Goal: Task Accomplishment & Management: Complete application form

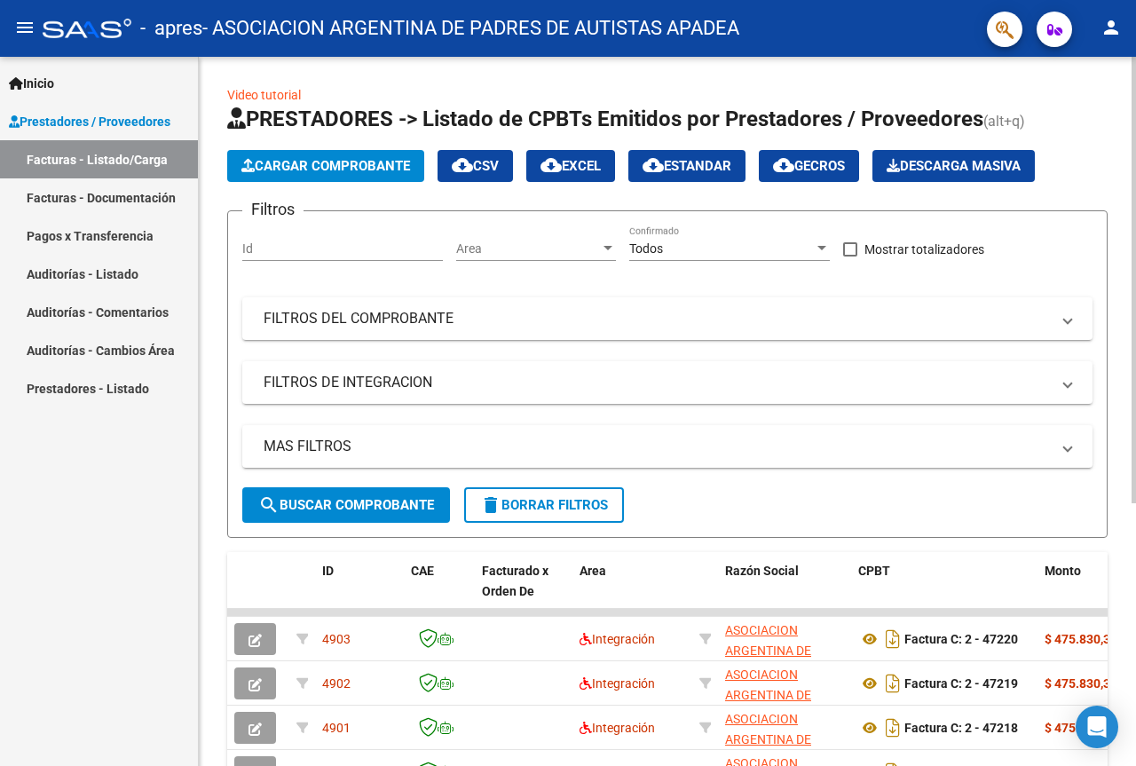
scroll to position [178, 0]
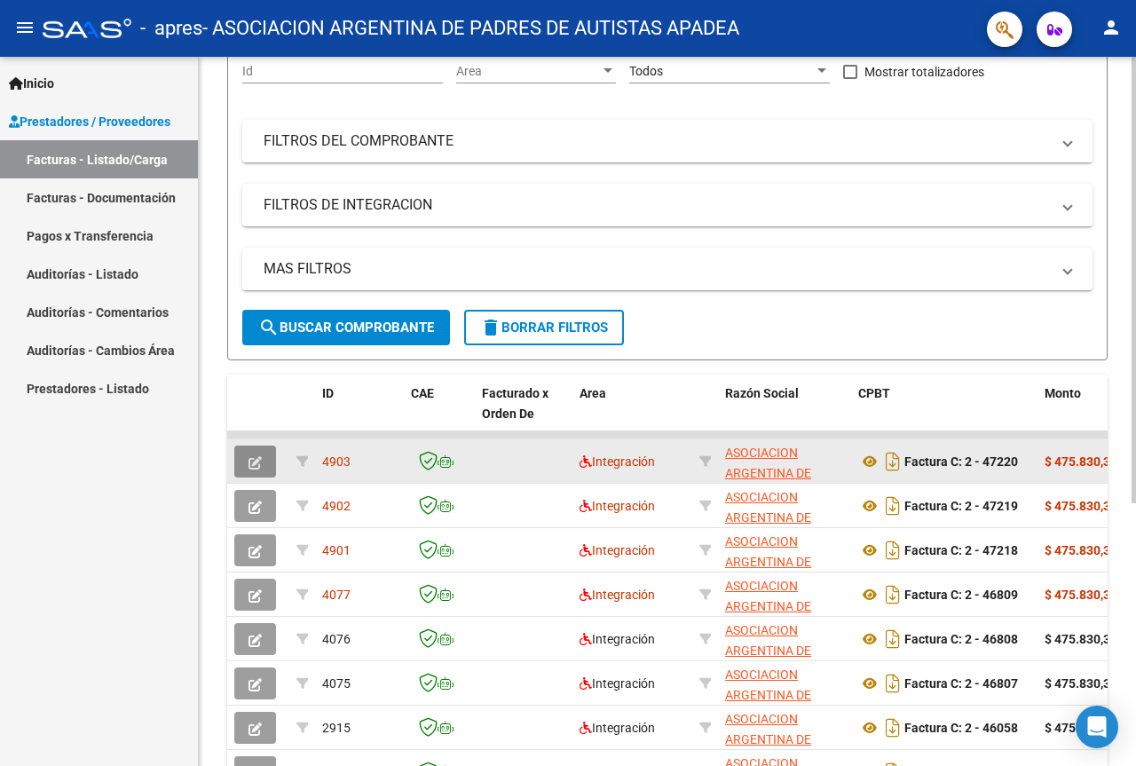
click at [243, 465] on button "button" at bounding box center [255, 462] width 42 height 32
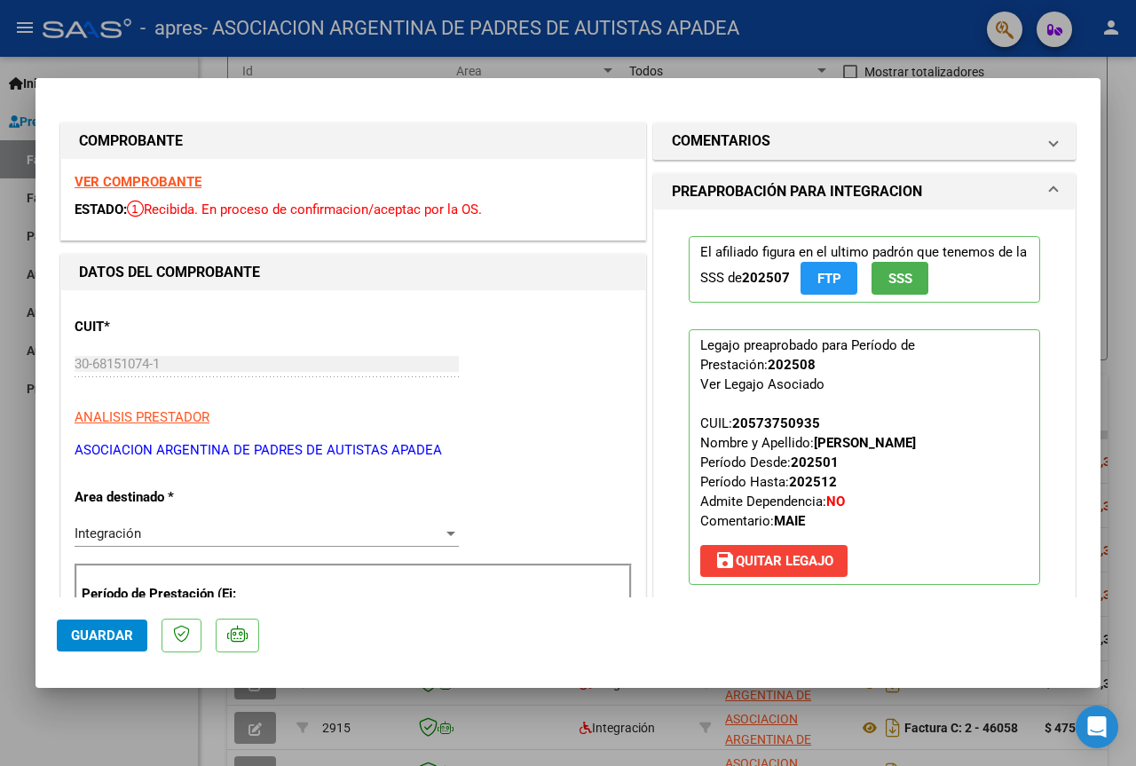
click at [1123, 91] on div at bounding box center [568, 383] width 1136 height 766
type input "$ 0,00"
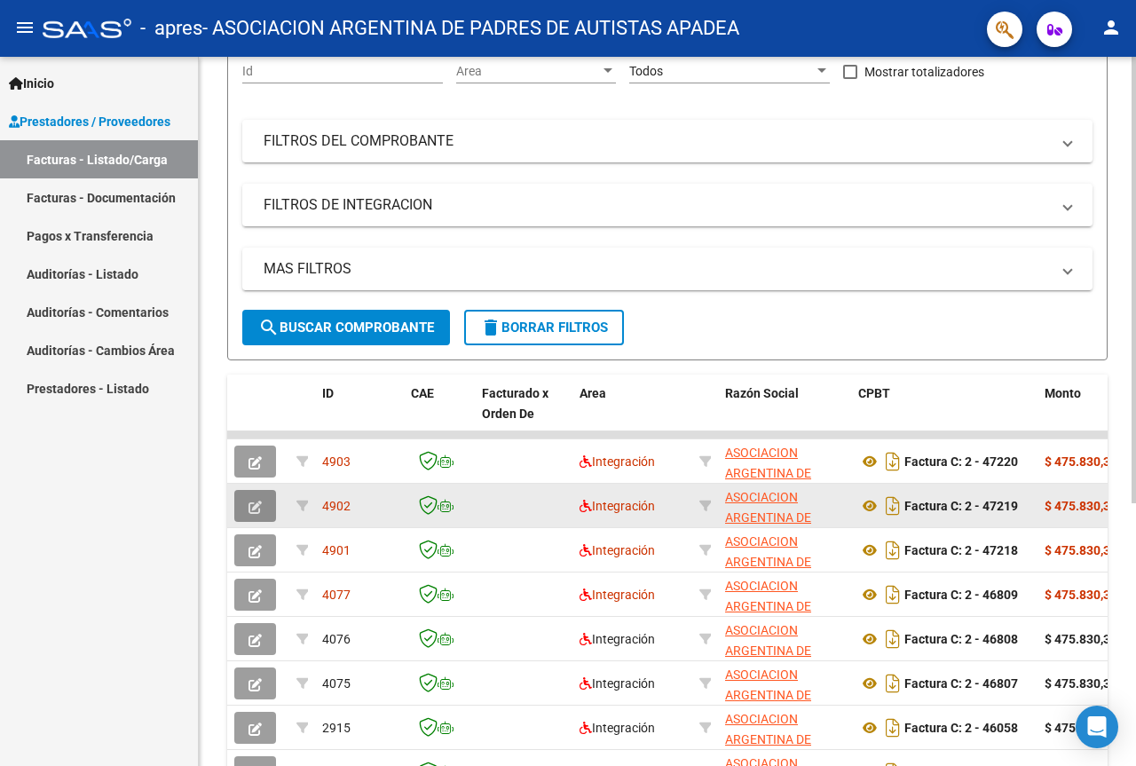
click at [256, 511] on icon "button" at bounding box center [255, 507] width 13 height 13
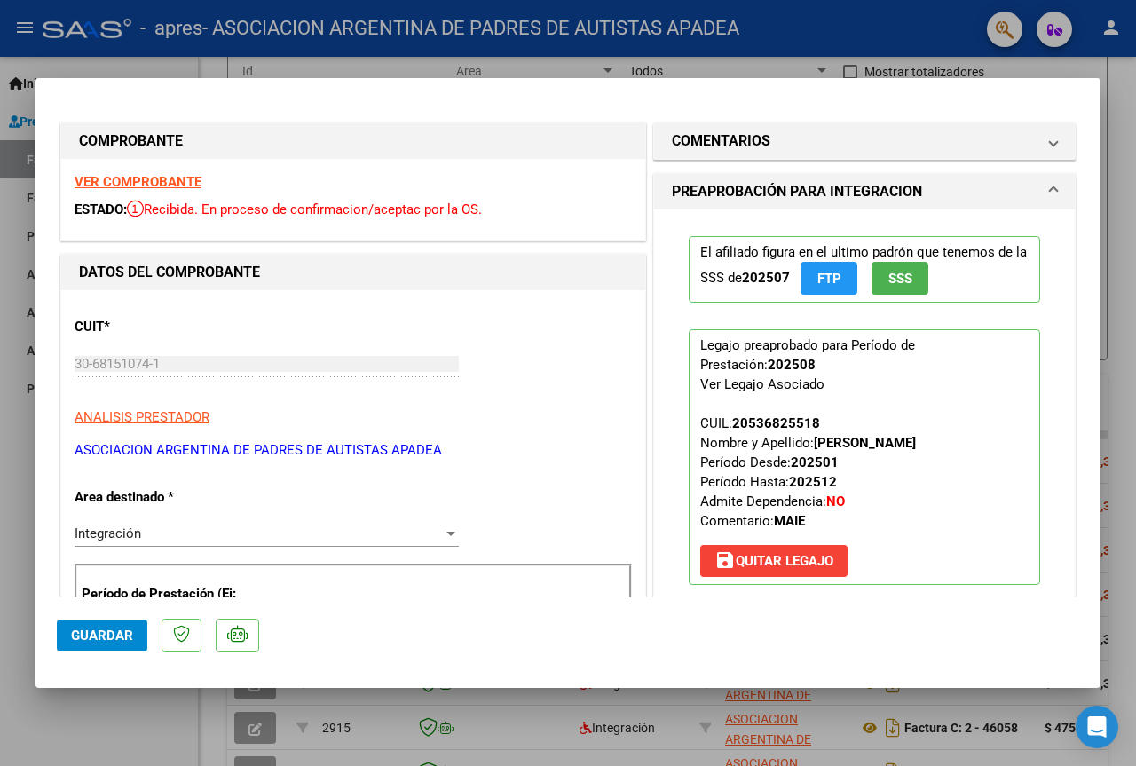
click at [1135, 340] on div at bounding box center [568, 383] width 1136 height 766
type input "$ 0,00"
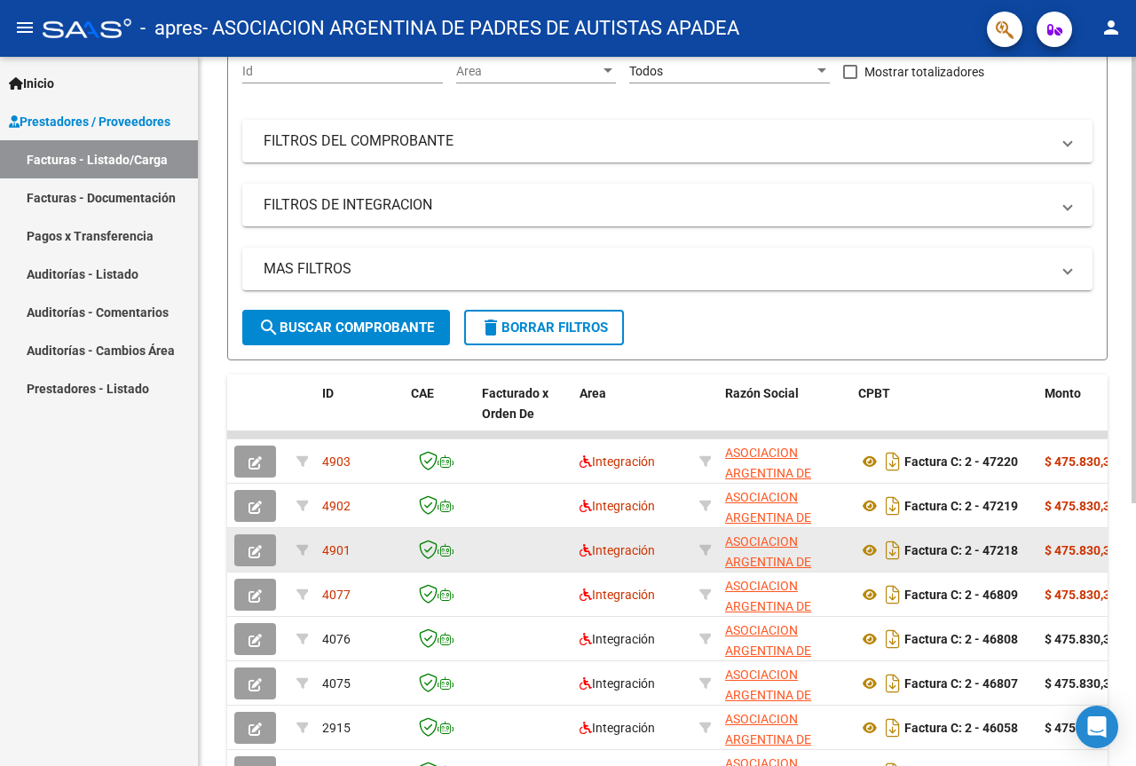
click at [269, 554] on button "button" at bounding box center [255, 550] width 42 height 32
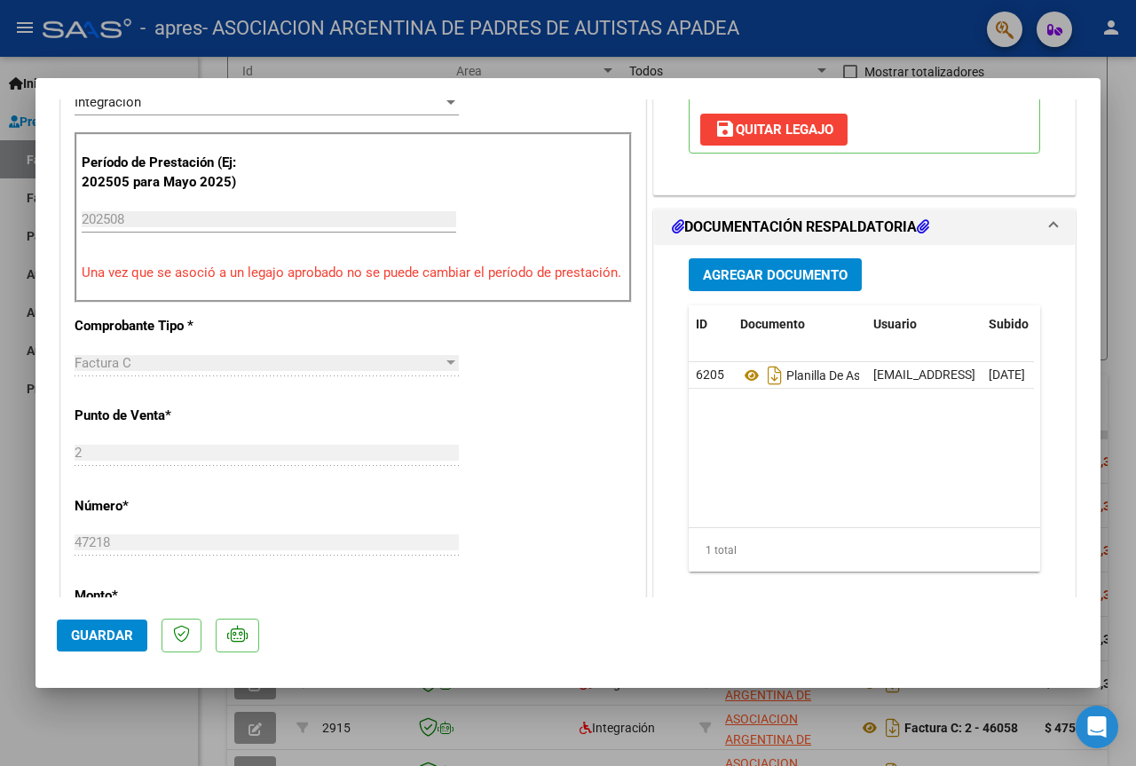
scroll to position [533, 0]
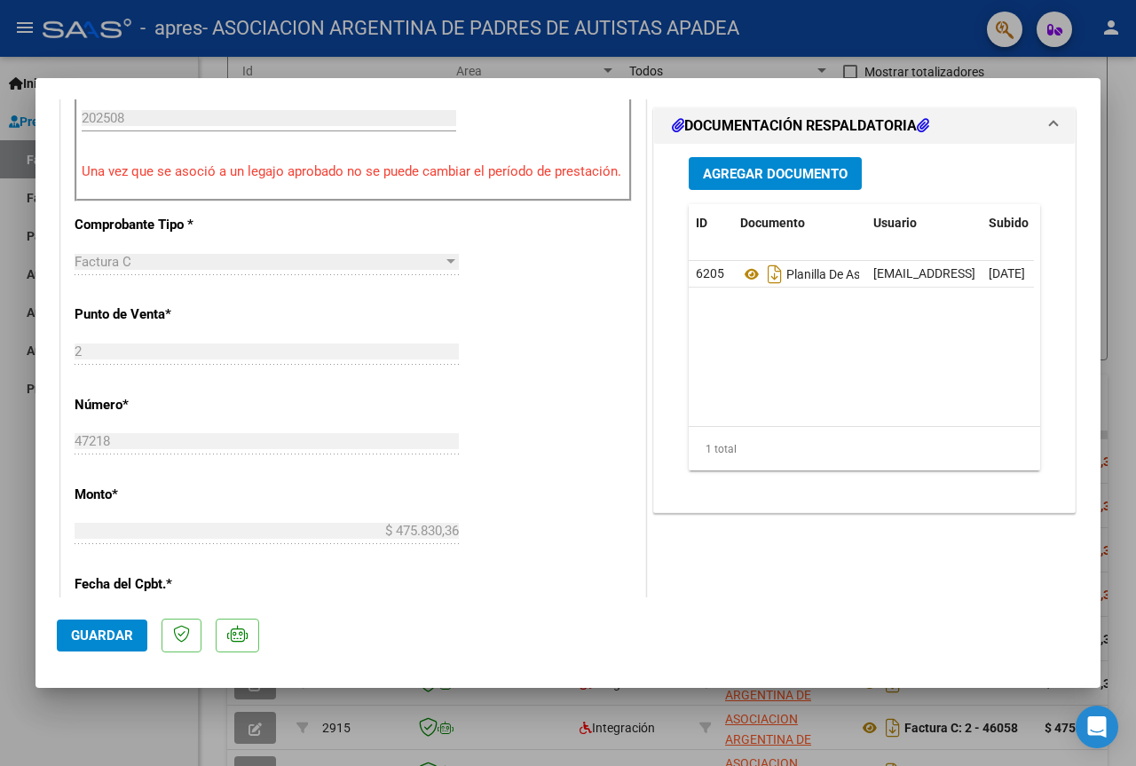
click at [1110, 233] on div at bounding box center [568, 383] width 1136 height 766
type input "$ 0,00"
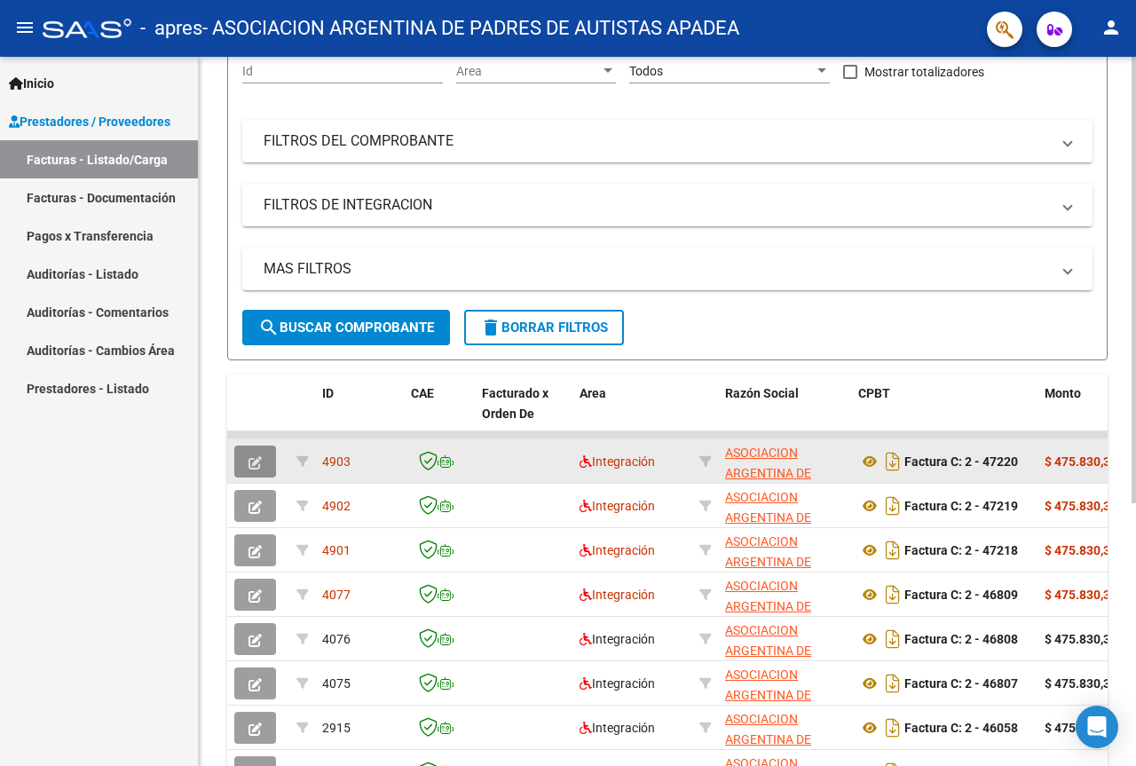
click at [254, 460] on icon "button" at bounding box center [255, 462] width 13 height 13
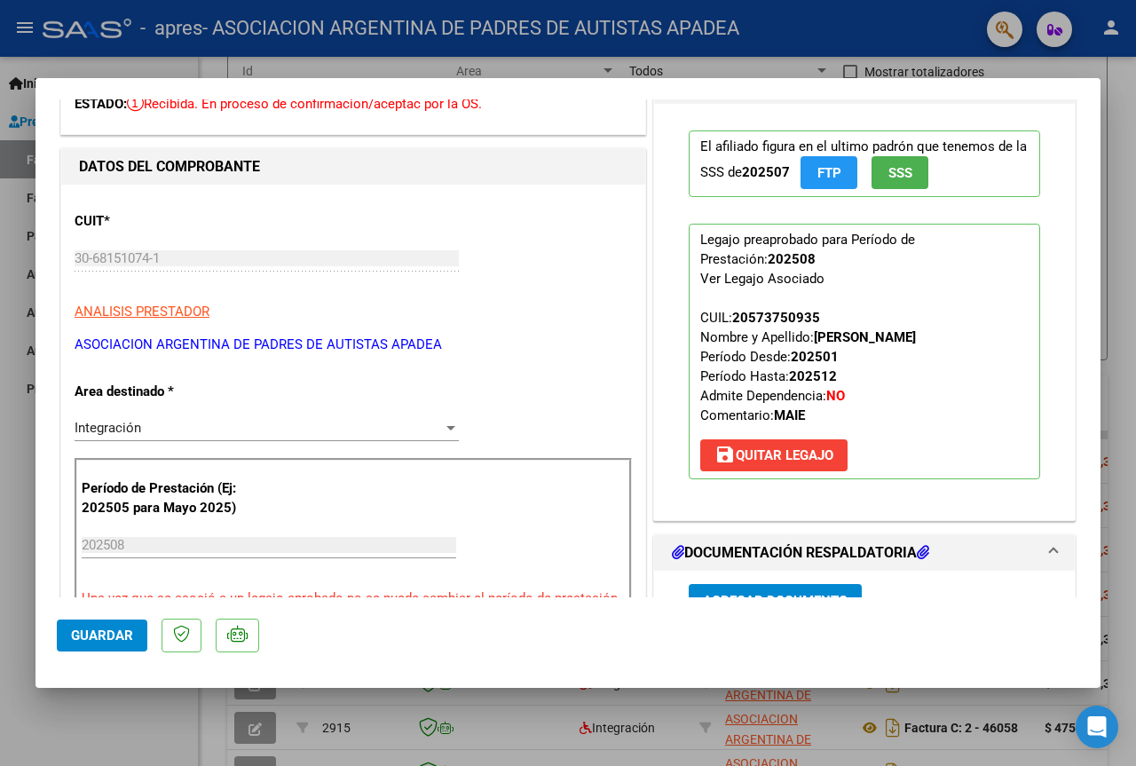
scroll to position [89, 0]
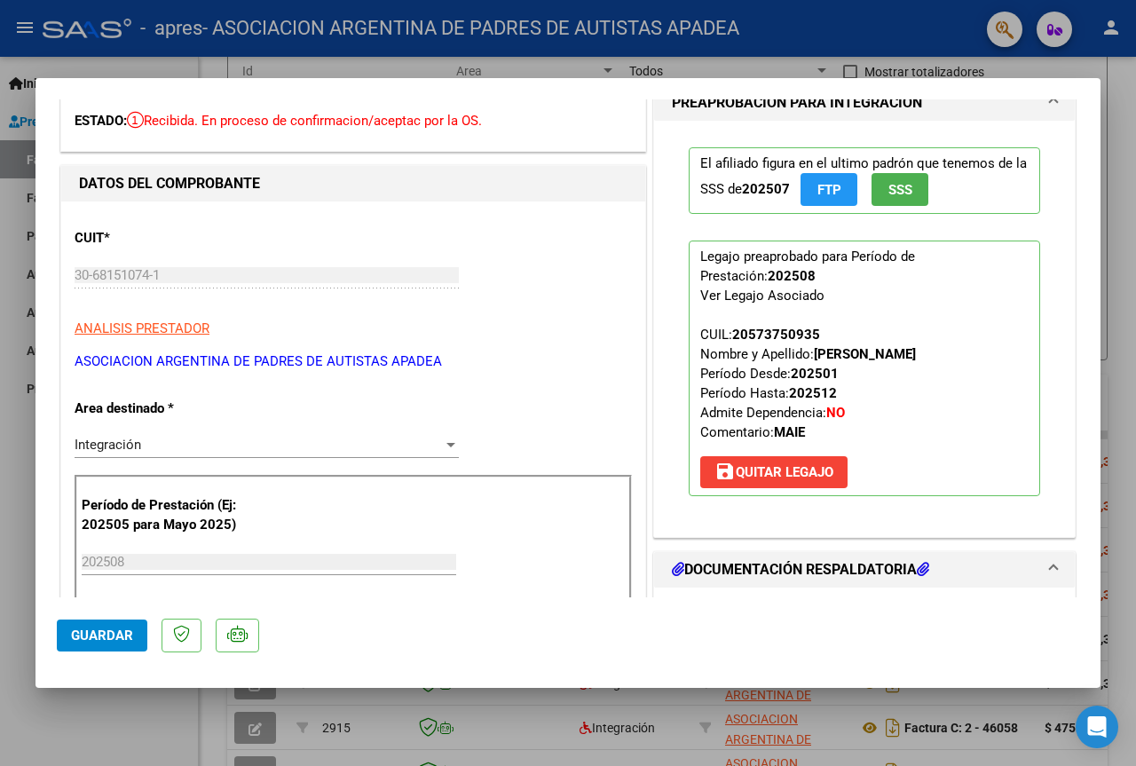
click at [1127, 126] on div at bounding box center [568, 383] width 1136 height 766
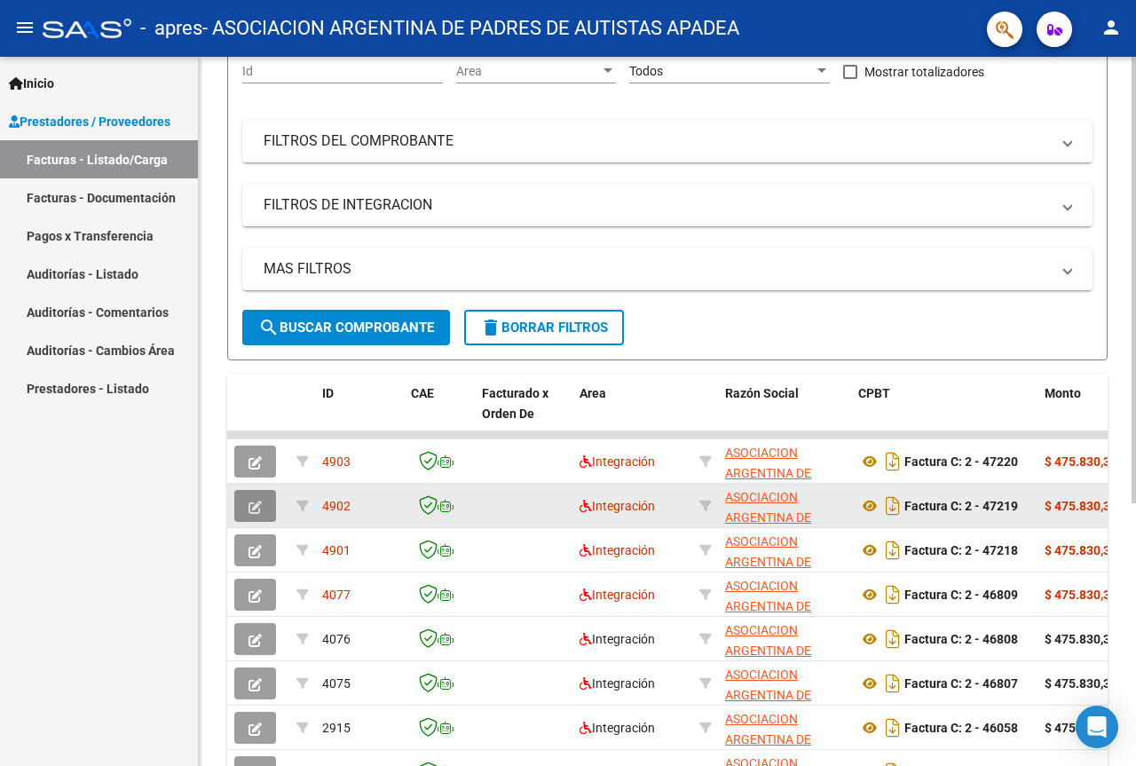
click at [265, 509] on button "button" at bounding box center [255, 506] width 42 height 32
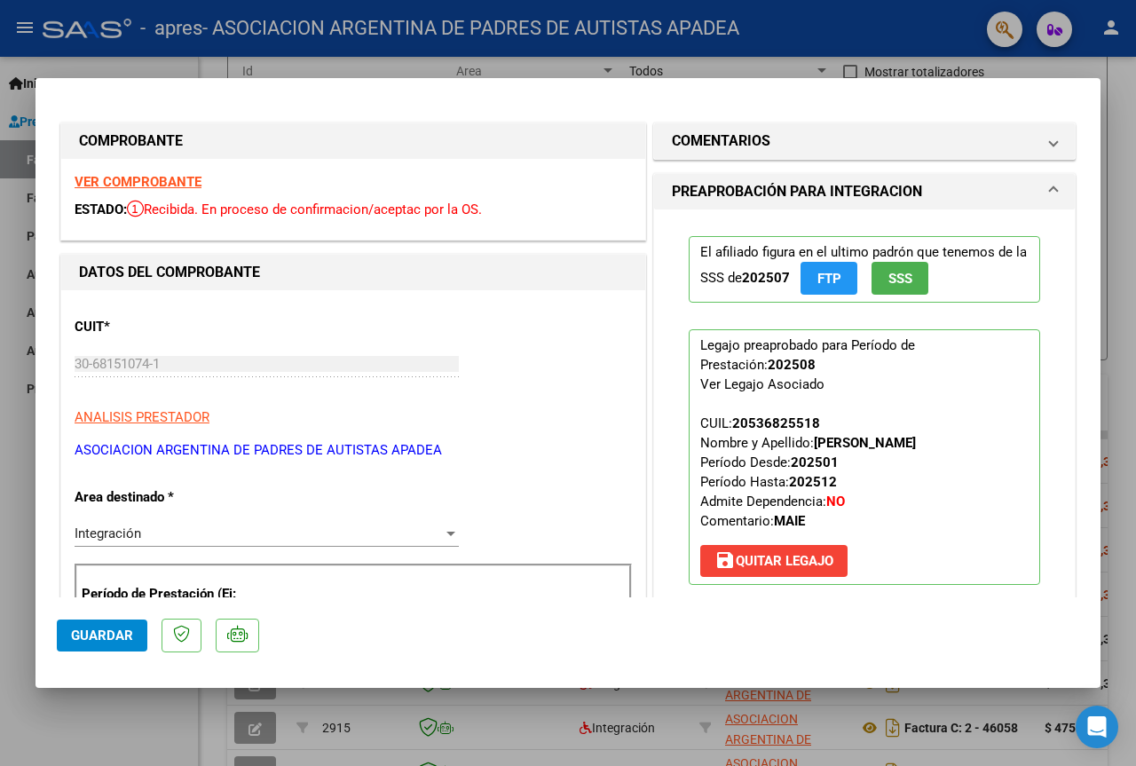
click at [1110, 404] on div at bounding box center [568, 383] width 1136 height 766
type input "$ 0,00"
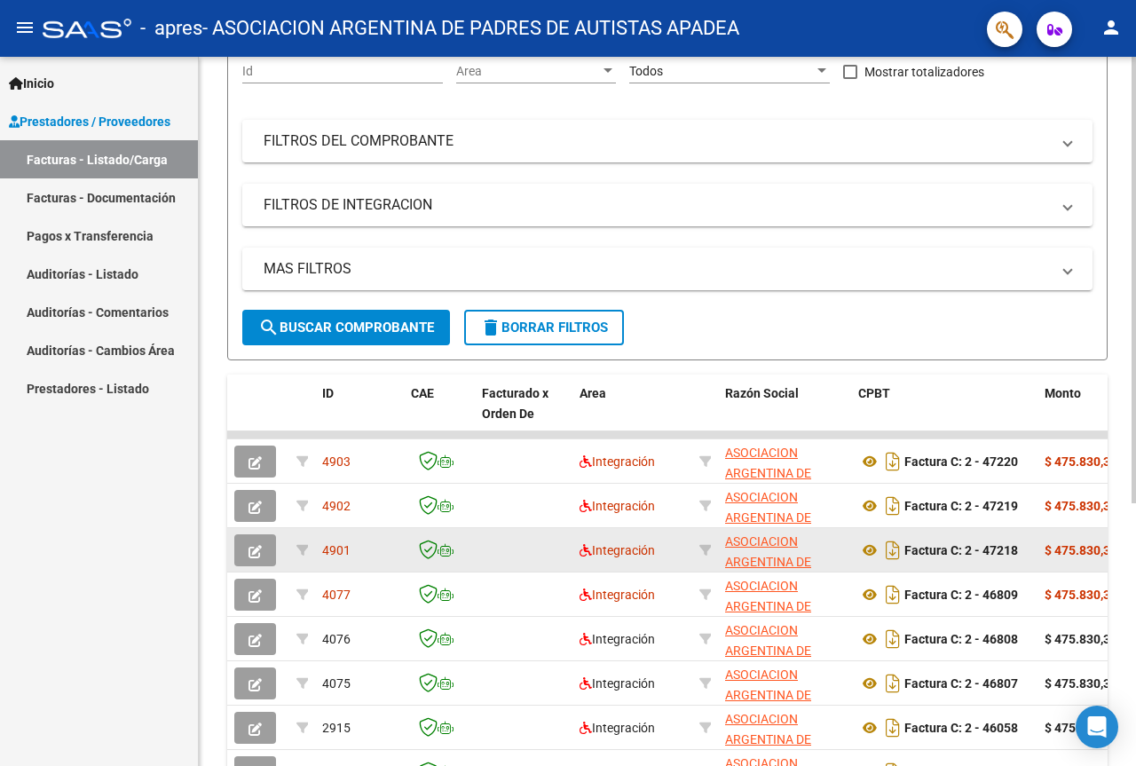
click at [257, 551] on icon "button" at bounding box center [255, 551] width 13 height 13
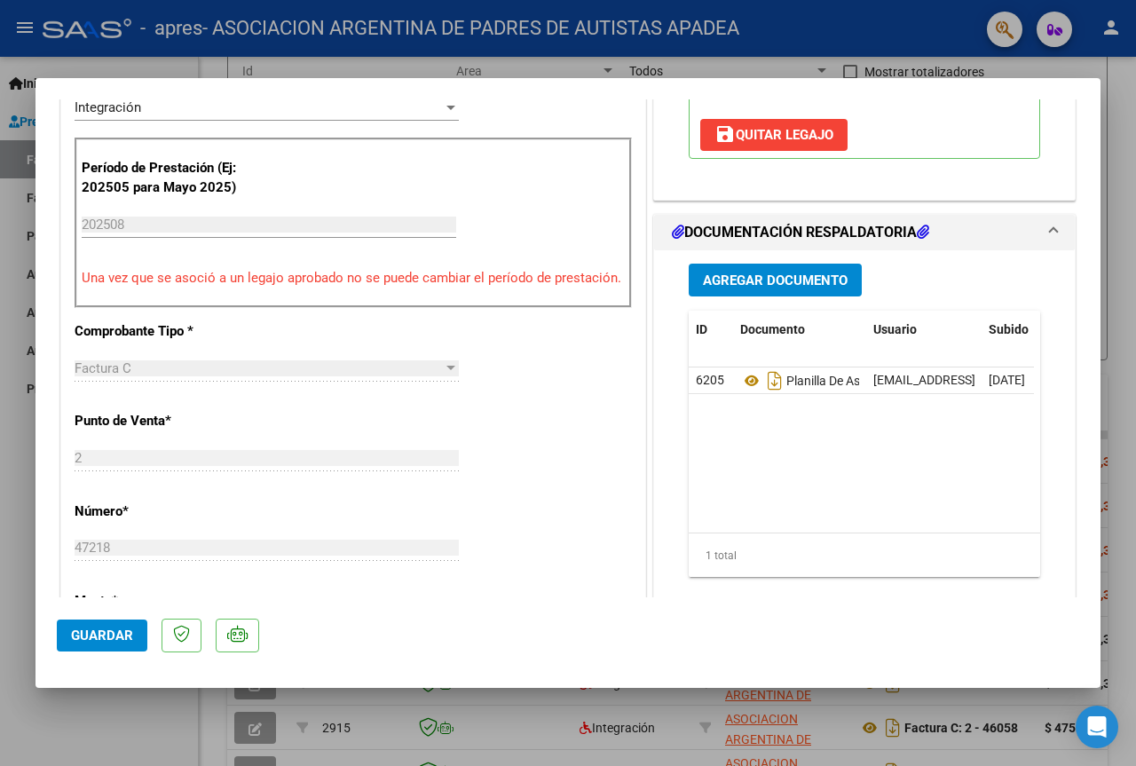
scroll to position [444, 0]
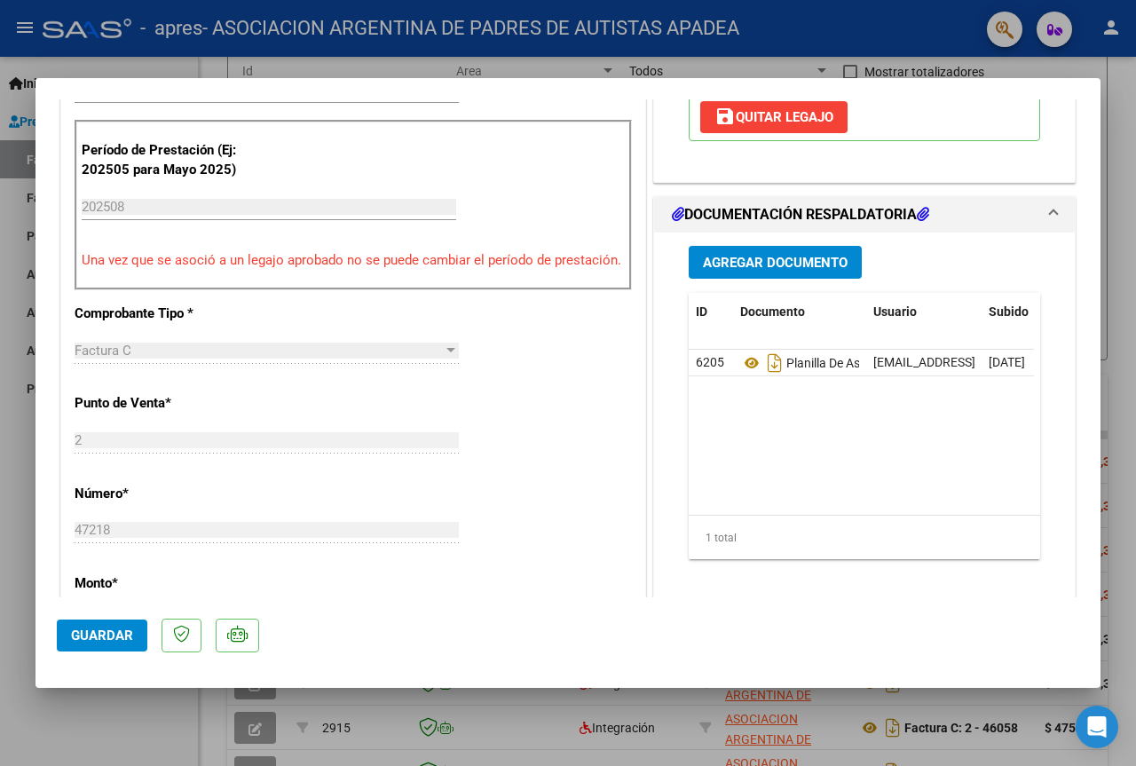
click at [802, 271] on span "Agregar Documento" at bounding box center [775, 263] width 145 height 16
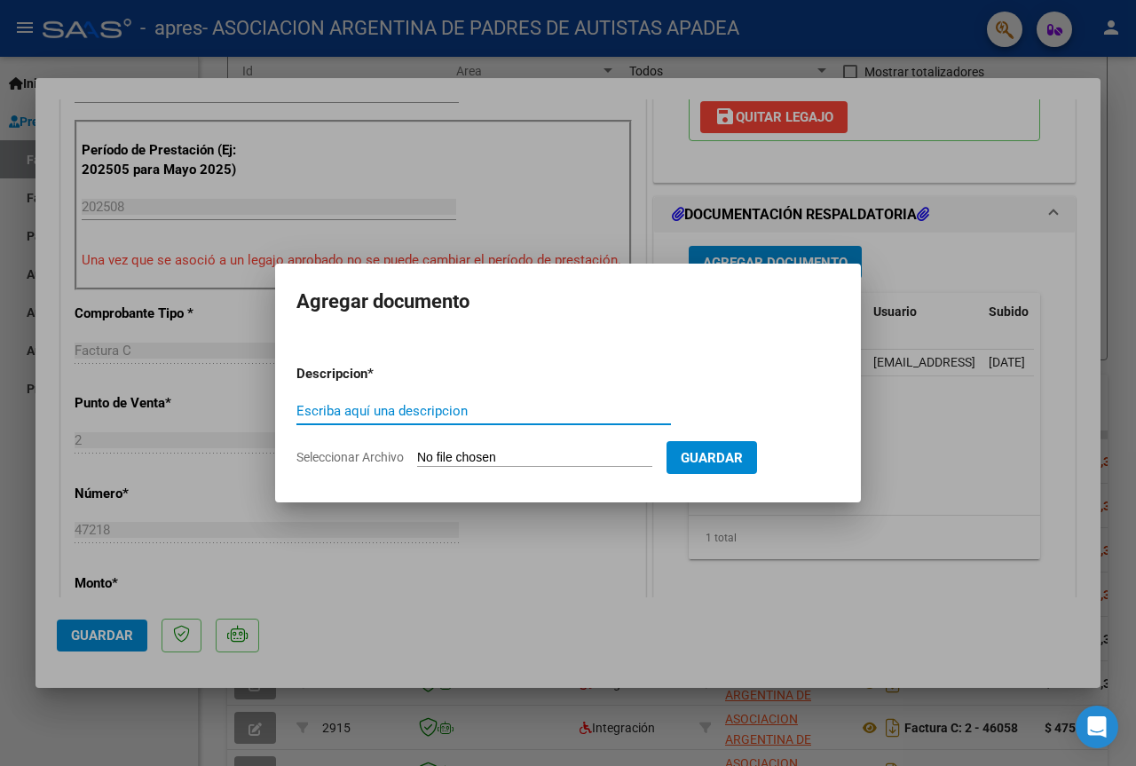
click at [507, 411] on input "Escriba aquí una descripcion" at bounding box center [483, 411] width 375 height 16
type input "CARGA PLANILLA NUEVAMENTE - [DATE]"
click at [379, 452] on span "Seleccionar Archivo" at bounding box center [349, 457] width 107 height 14
click at [417, 452] on input "Seleccionar Archivo" at bounding box center [534, 458] width 235 height 17
click at [399, 459] on span "Seleccionar Archivo" at bounding box center [349, 457] width 107 height 14
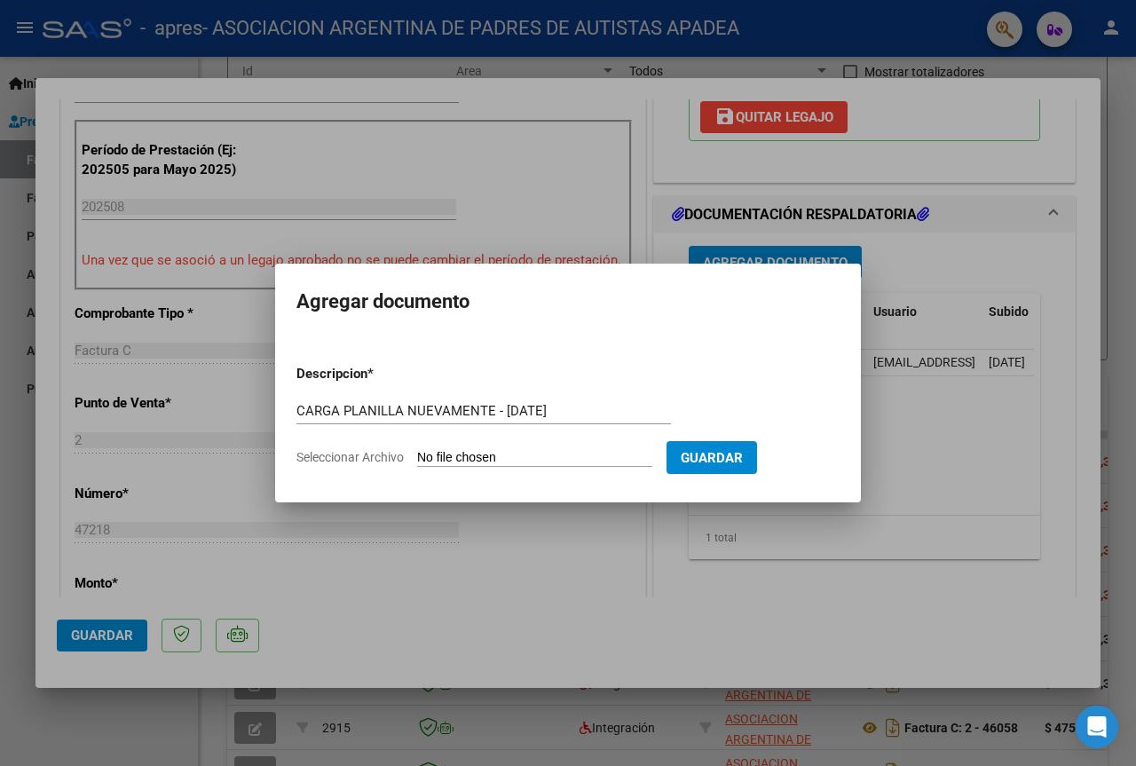
click at [417, 459] on input "Seleccionar Archivo" at bounding box center [534, 458] width 235 height 17
type input "C:\fakepath\PLANILLA SALVADA [PERSON_NAME].pdf"
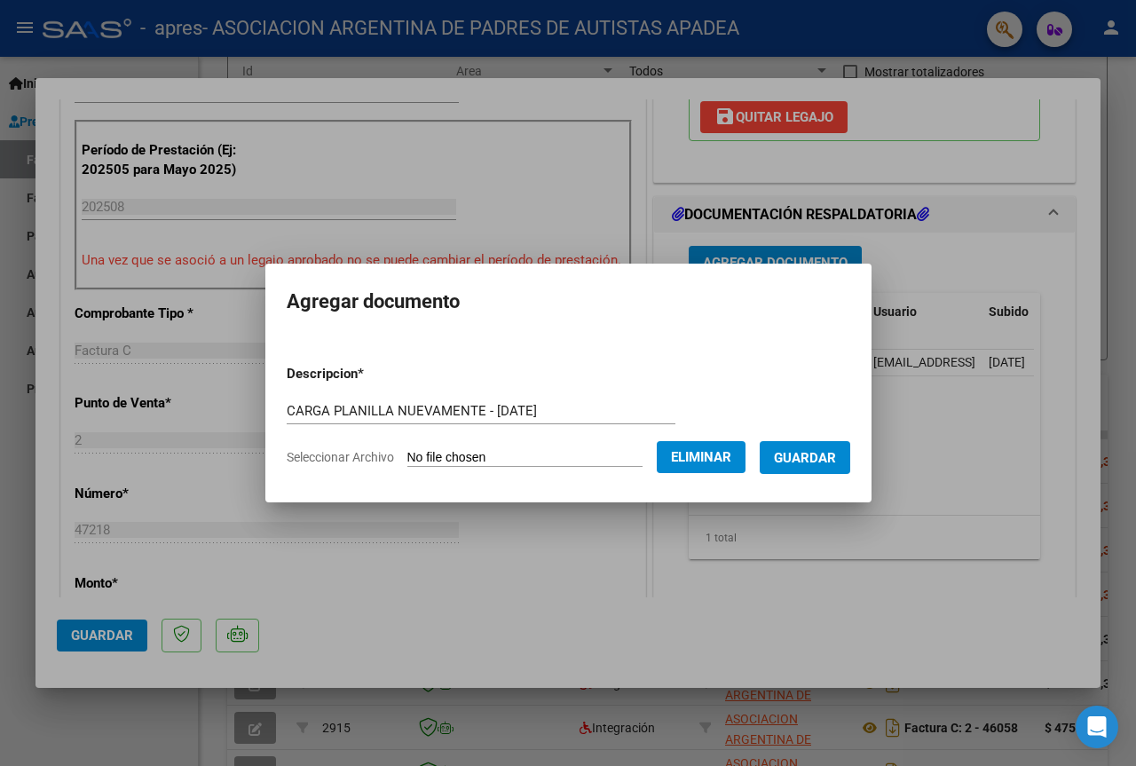
click at [811, 449] on span "Guardar" at bounding box center [805, 457] width 62 height 16
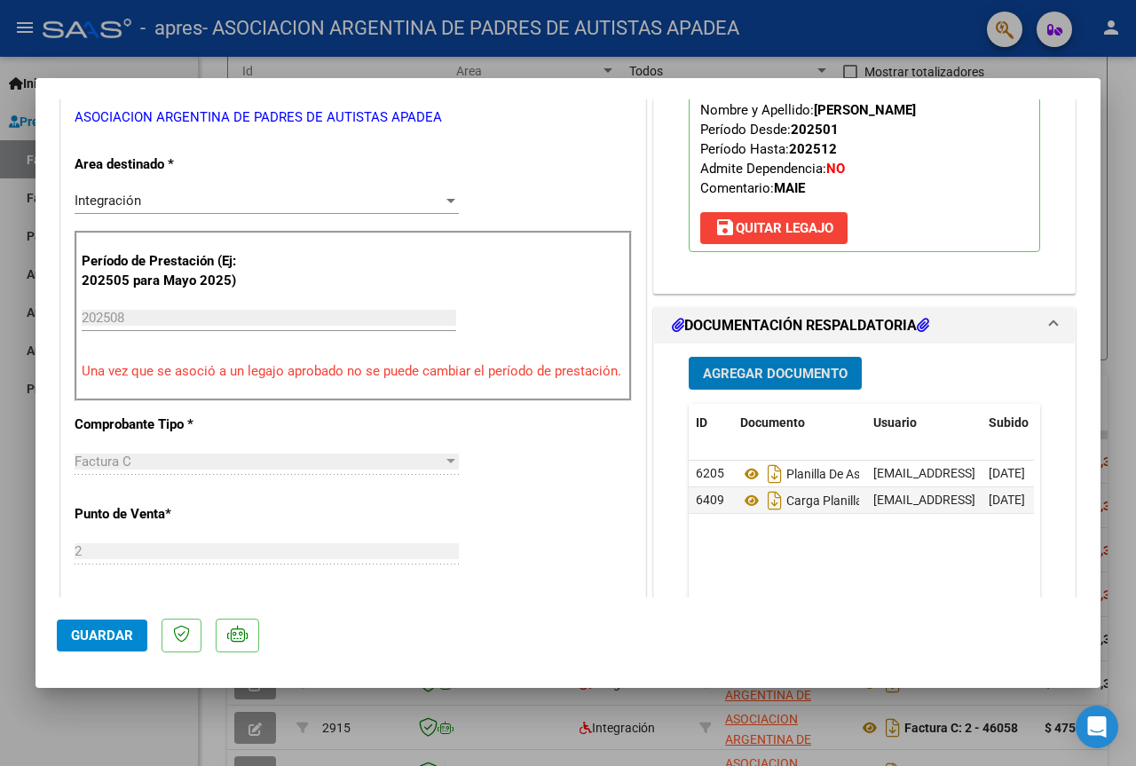
scroll to position [355, 0]
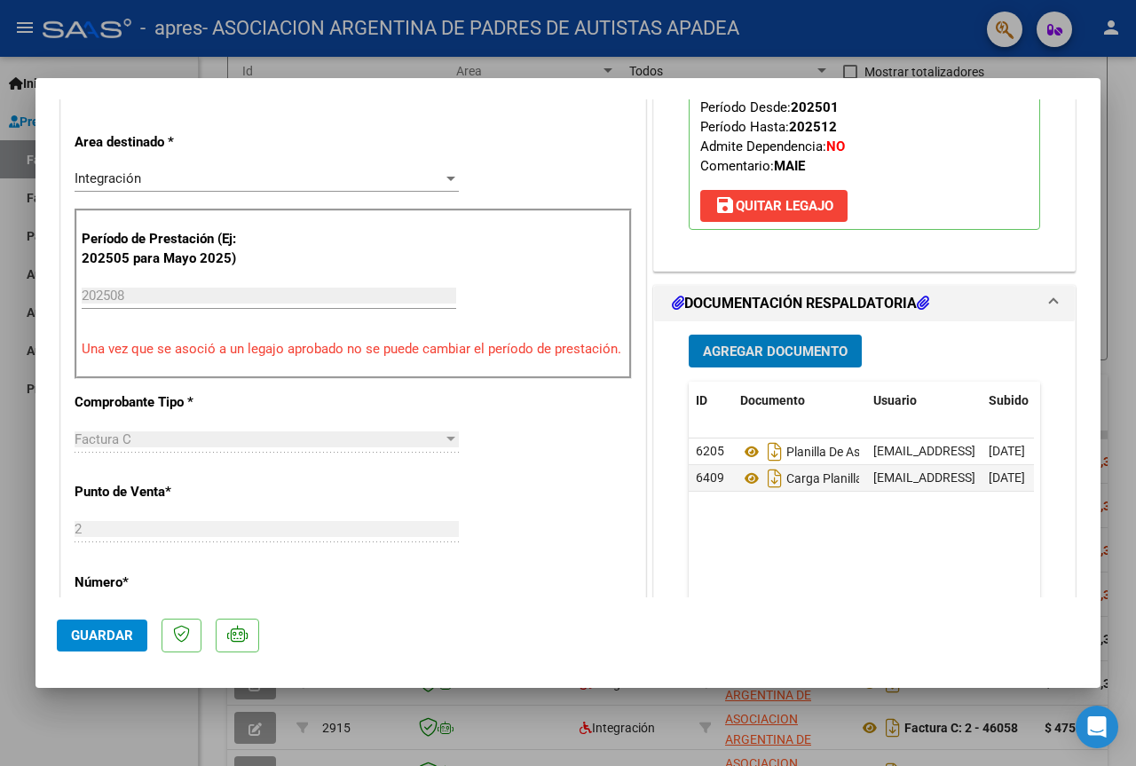
click at [80, 644] on button "Guardar" at bounding box center [102, 636] width 91 height 32
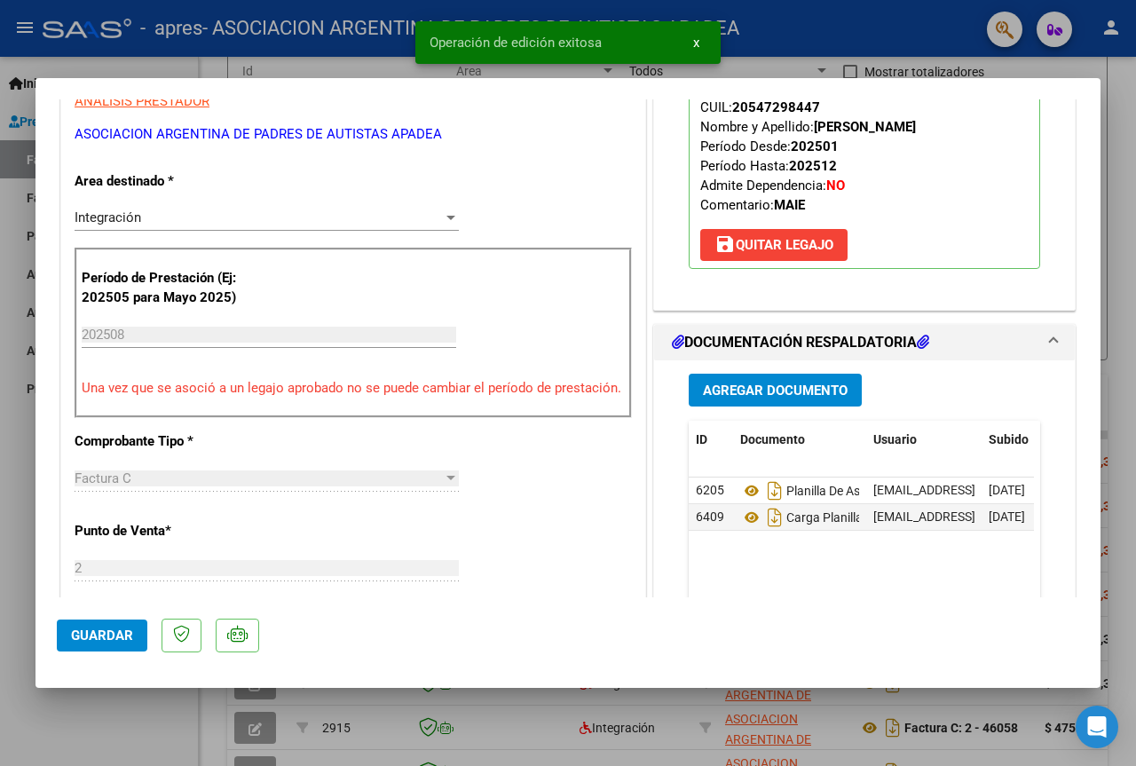
scroll to position [0, 0]
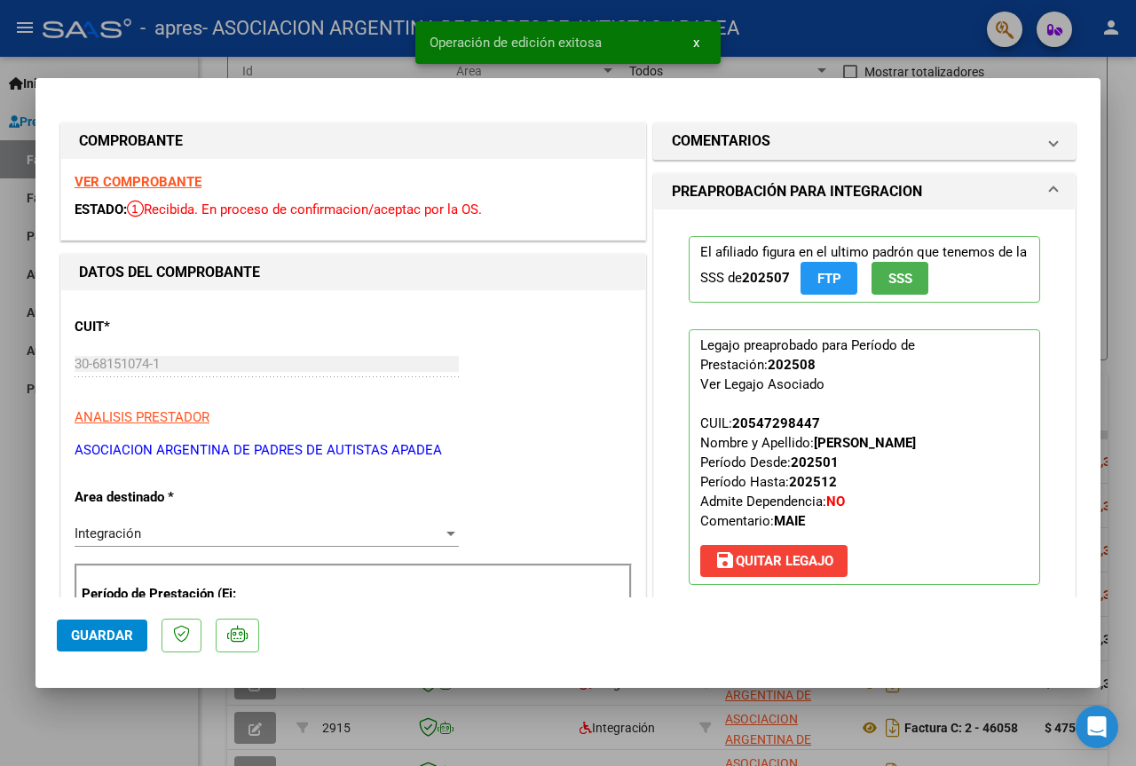
click at [75, 739] on div at bounding box center [568, 383] width 1136 height 766
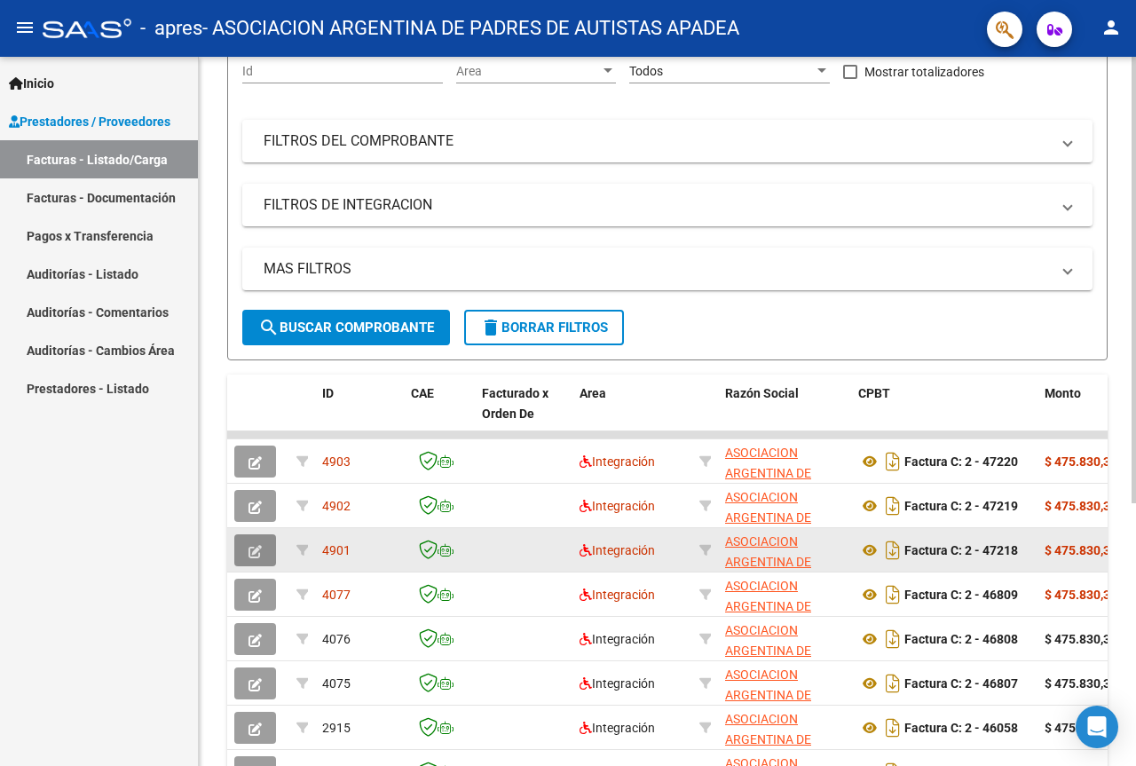
click at [257, 546] on icon "button" at bounding box center [255, 551] width 13 height 13
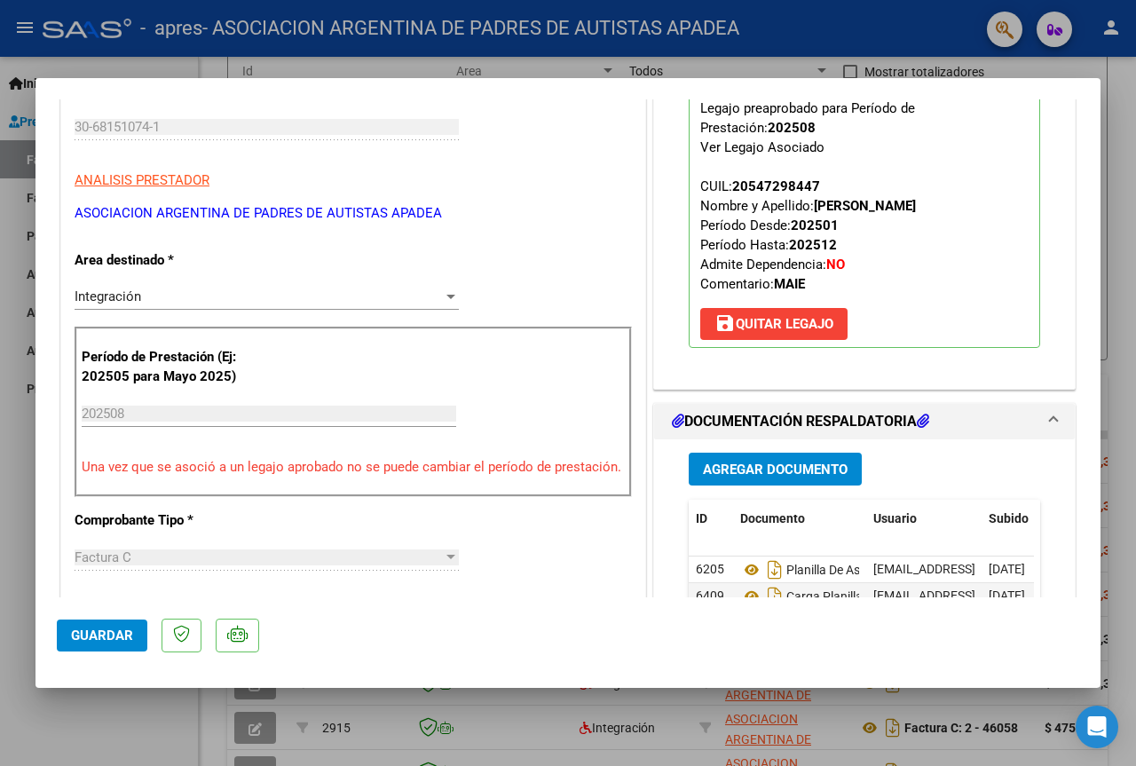
scroll to position [444, 0]
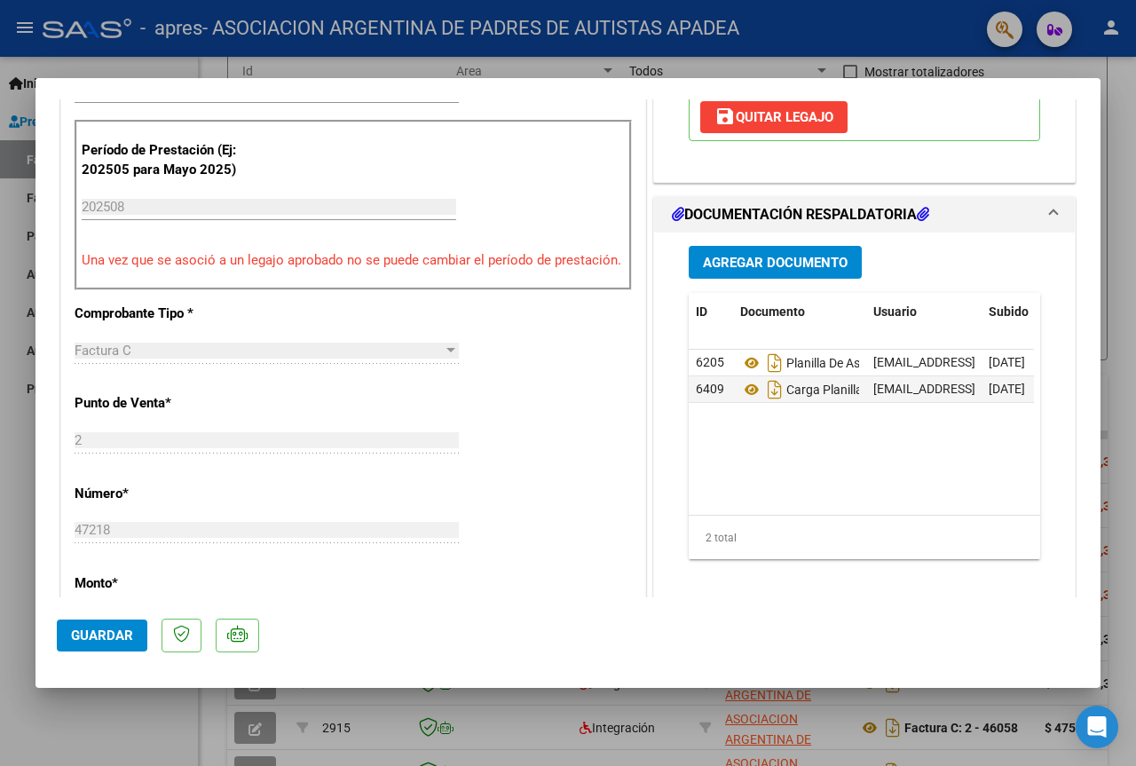
click at [1133, 153] on div at bounding box center [568, 383] width 1136 height 766
type input "$ 0,00"
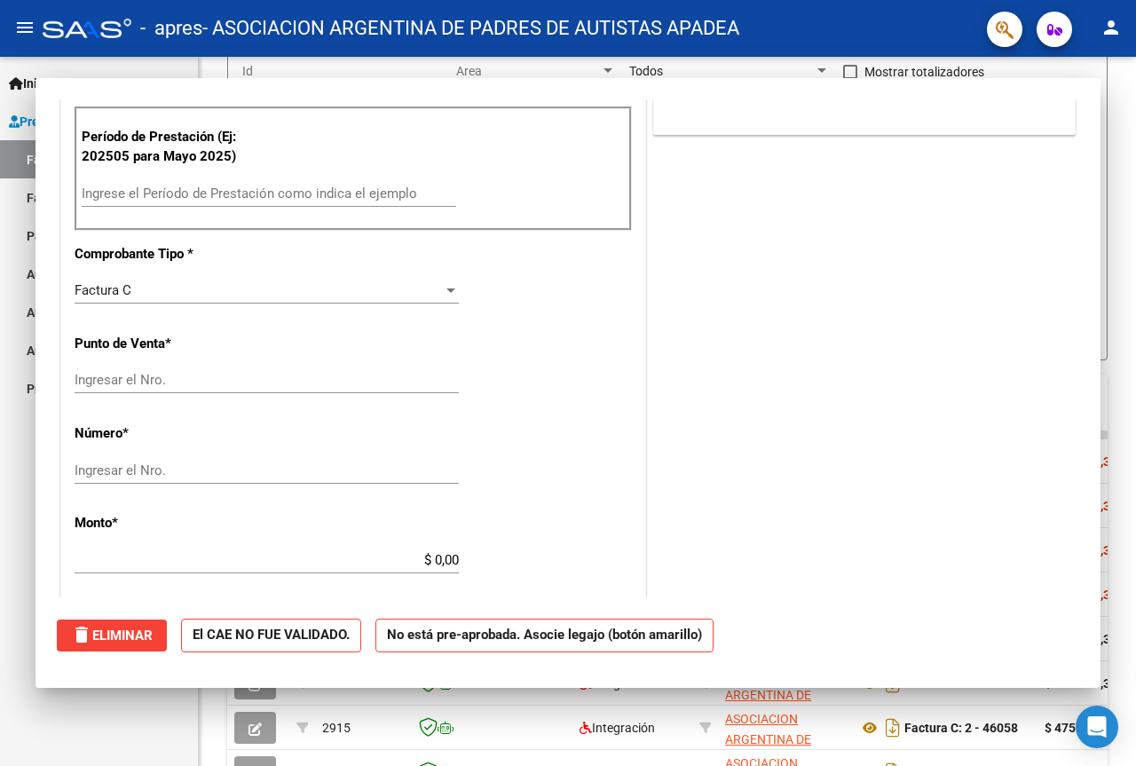
scroll to position [430, 0]
